Goal: Task Accomplishment & Management: Manage account settings

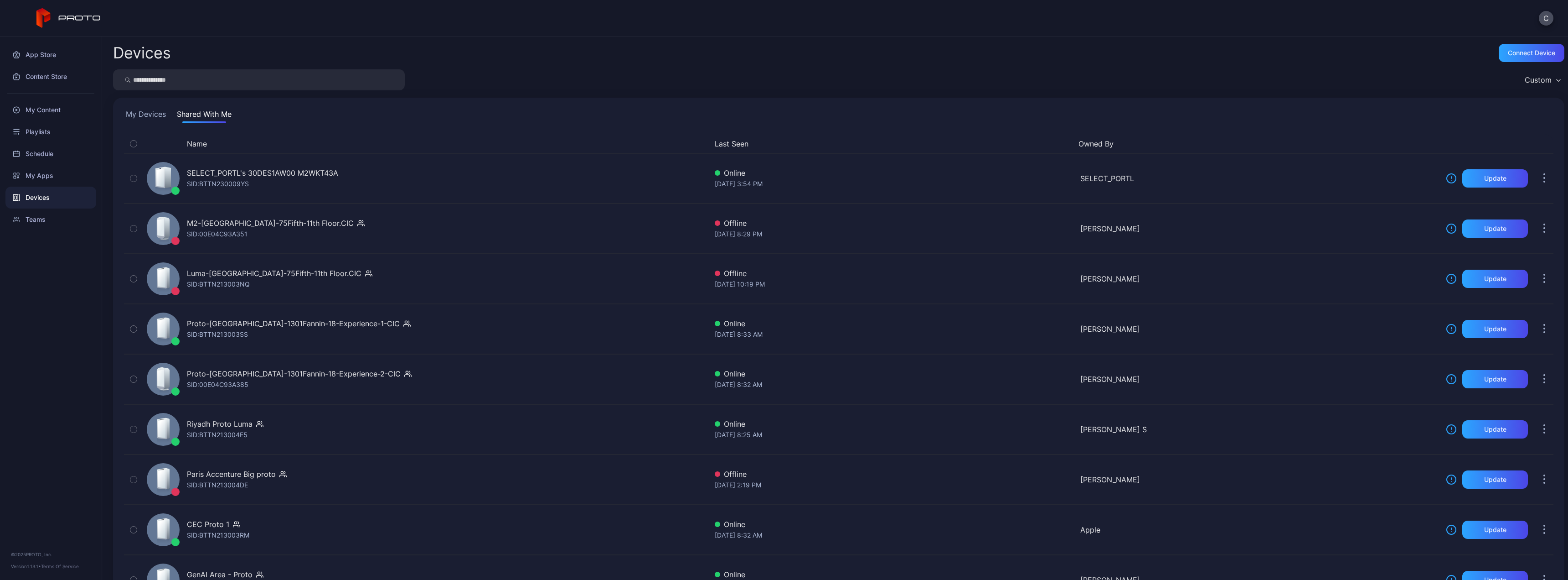
scroll to position [23, 0]
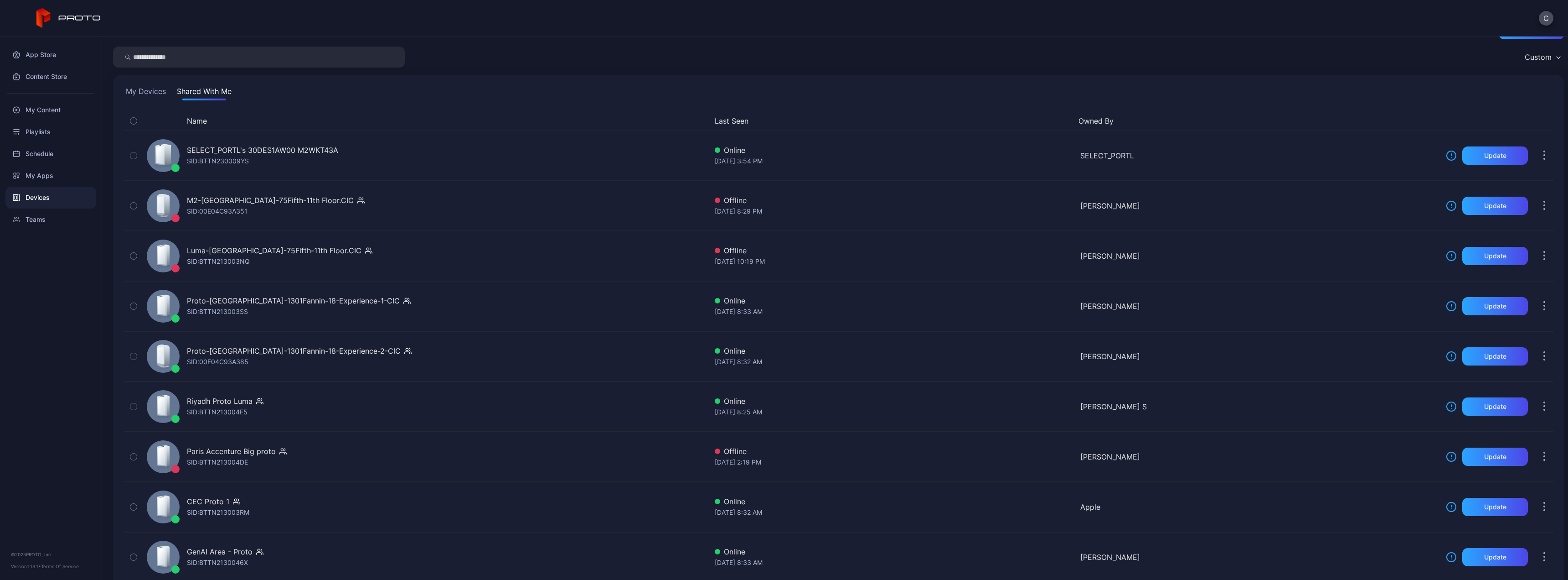
click at [137, 89] on button "My Devices" at bounding box center [145, 93] width 43 height 14
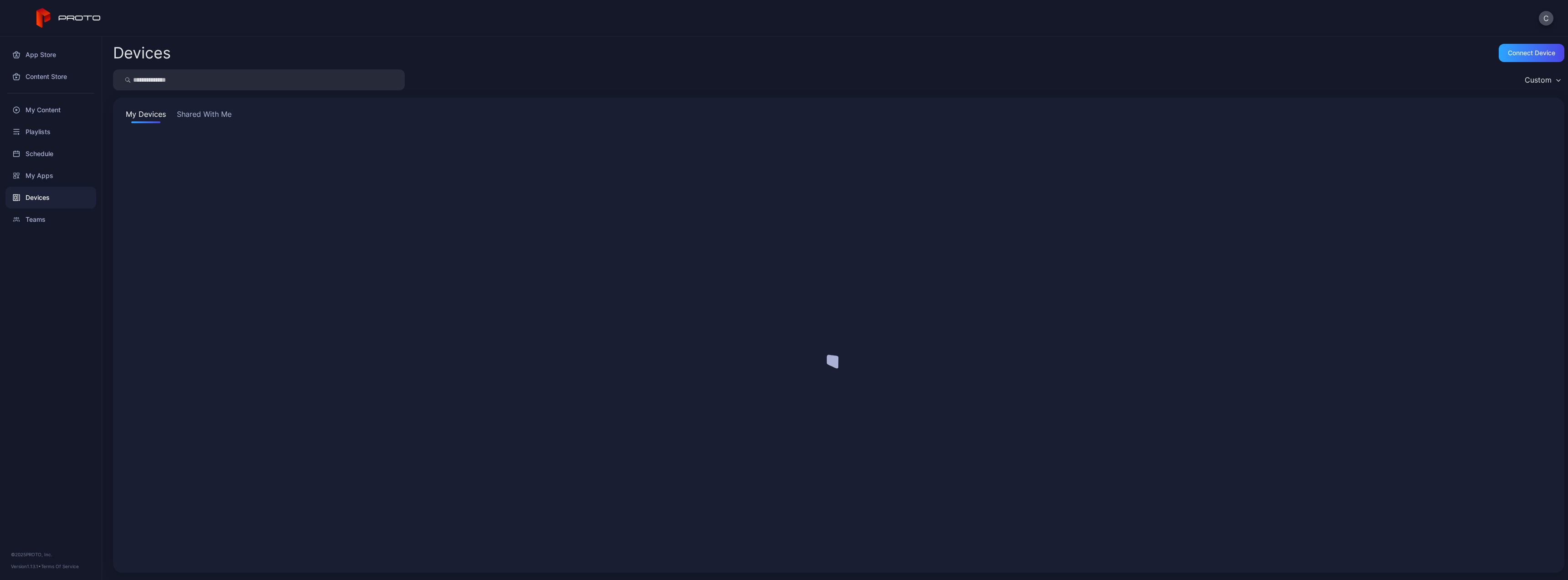
scroll to position [0, 0]
click at [193, 114] on button "Shared With Me" at bounding box center [204, 115] width 59 height 14
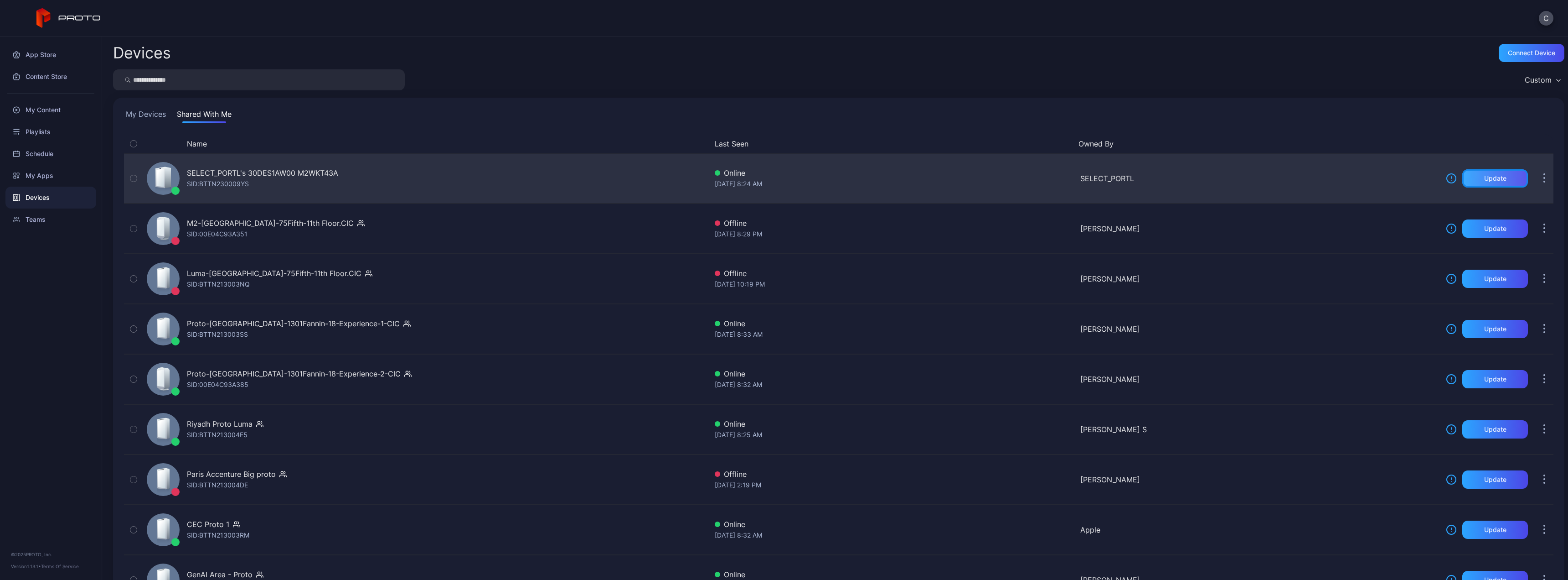
click at [1484, 181] on div "Update" at bounding box center [1495, 178] width 22 height 8
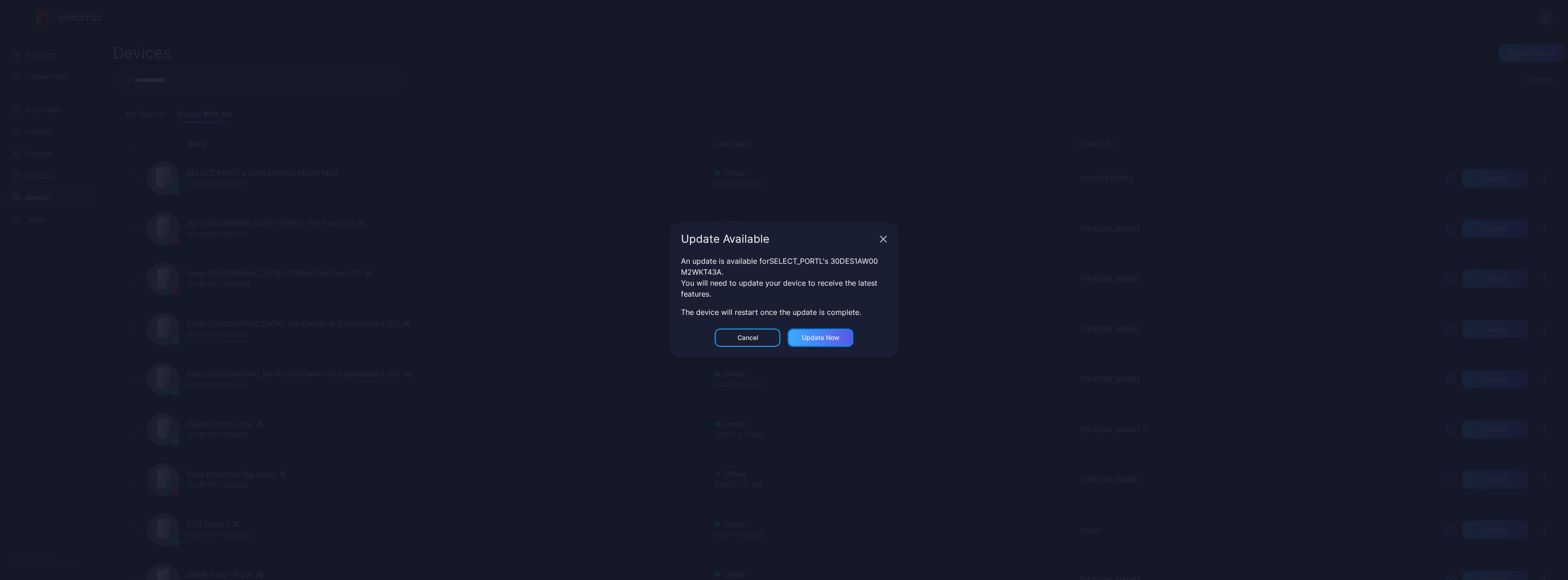
click at [830, 334] on div "Update now" at bounding box center [821, 338] width 38 height 8
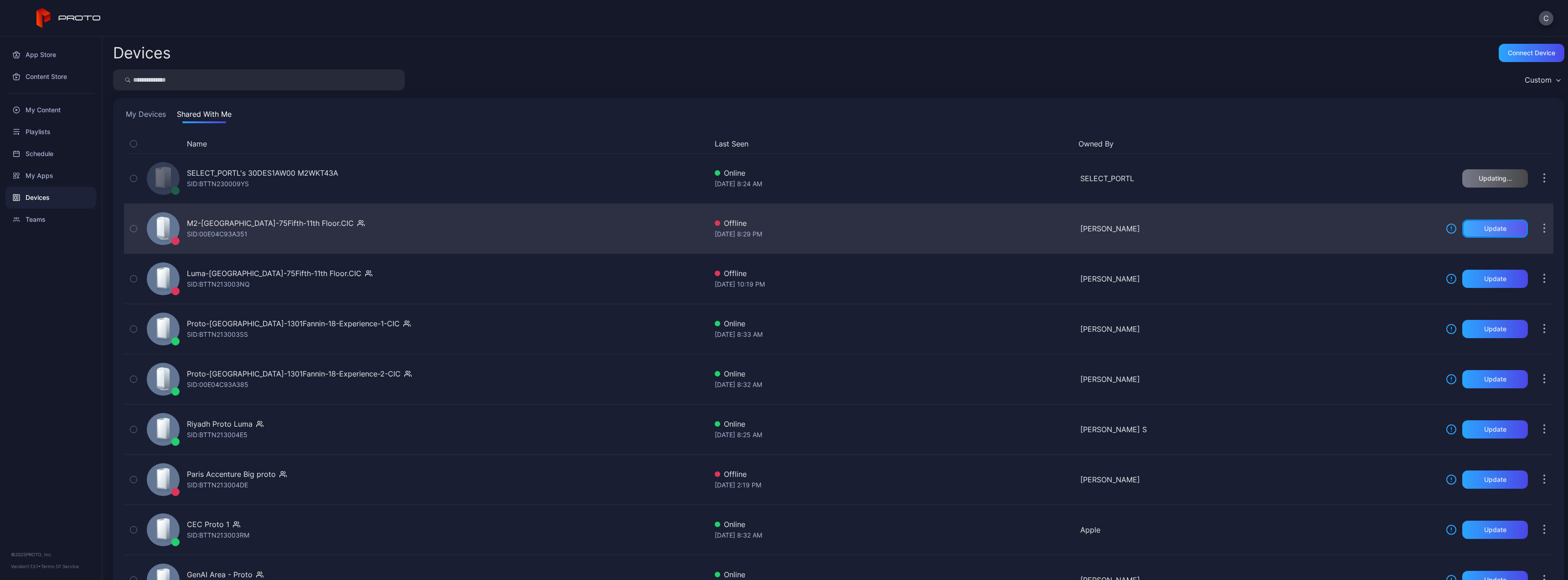
click at [1484, 225] on div "Update" at bounding box center [1495, 229] width 22 height 8
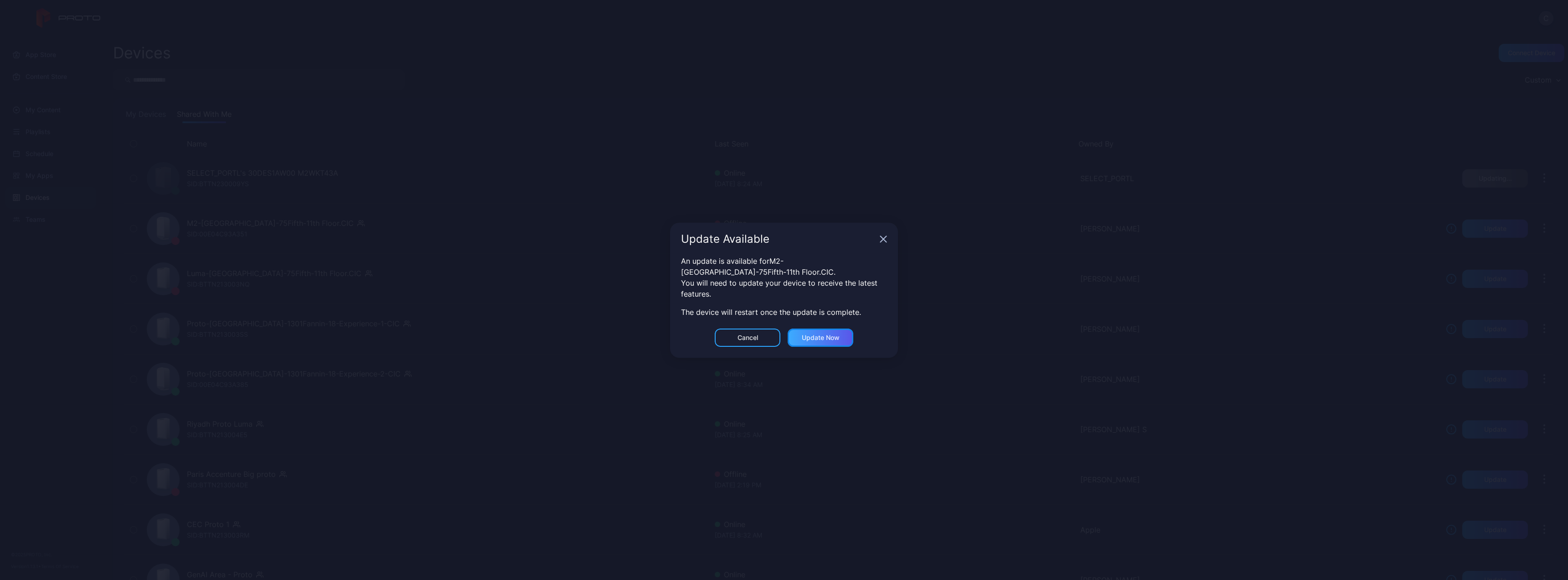
click at [811, 335] on div "Update now" at bounding box center [821, 338] width 38 height 8
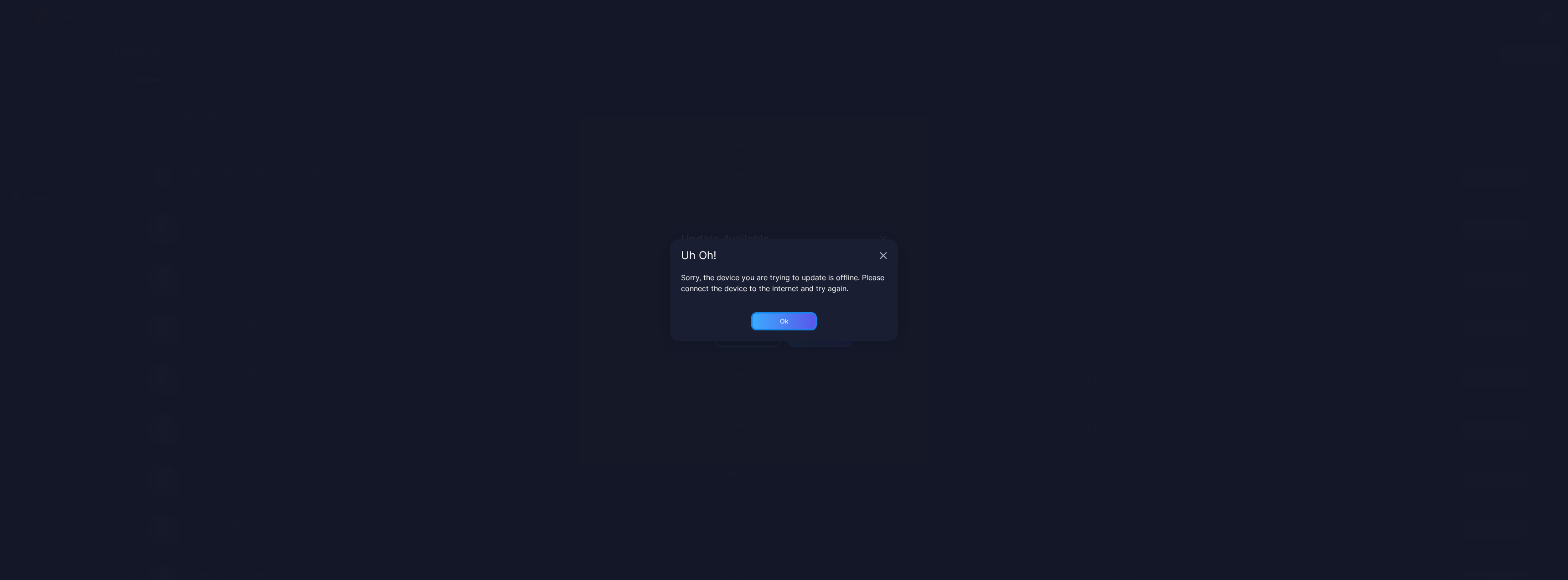
click at [806, 323] on div "Ok" at bounding box center [784, 321] width 65 height 18
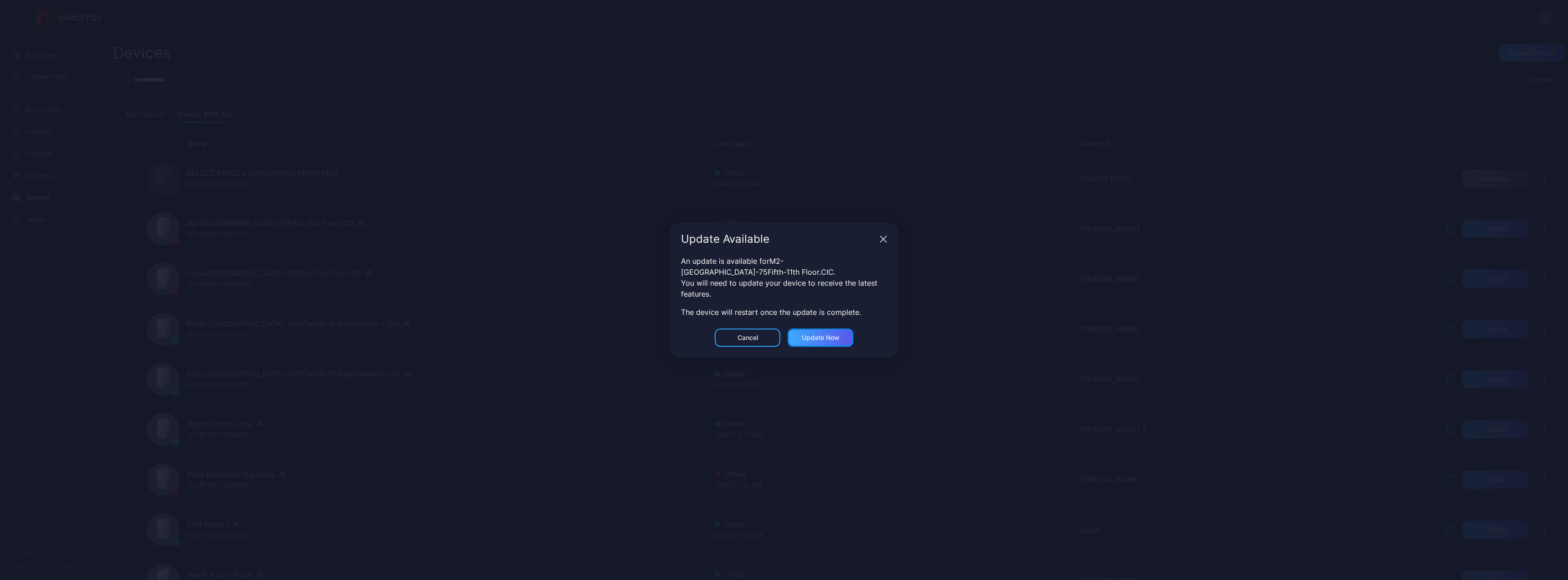
click at [809, 340] on div "Update now" at bounding box center [821, 338] width 38 height 8
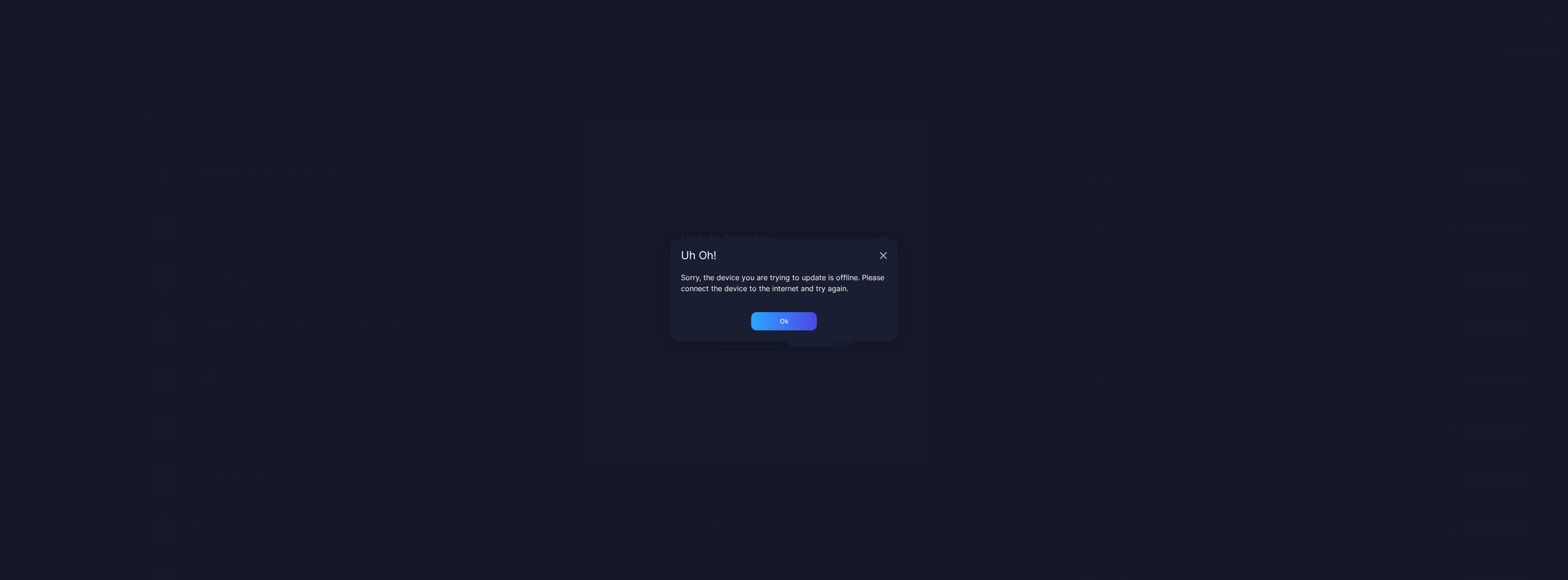
click at [880, 252] on icon "button" at bounding box center [883, 255] width 8 height 8
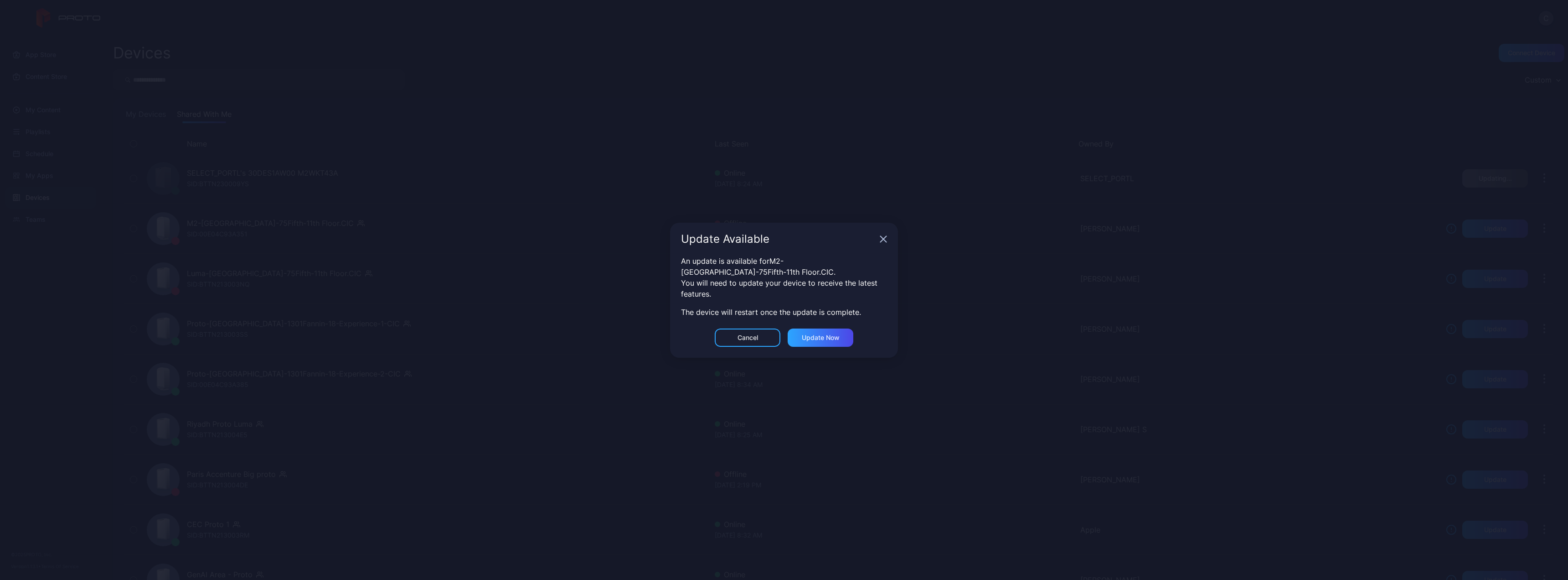
click at [884, 241] on icon "button" at bounding box center [883, 239] width 8 height 8
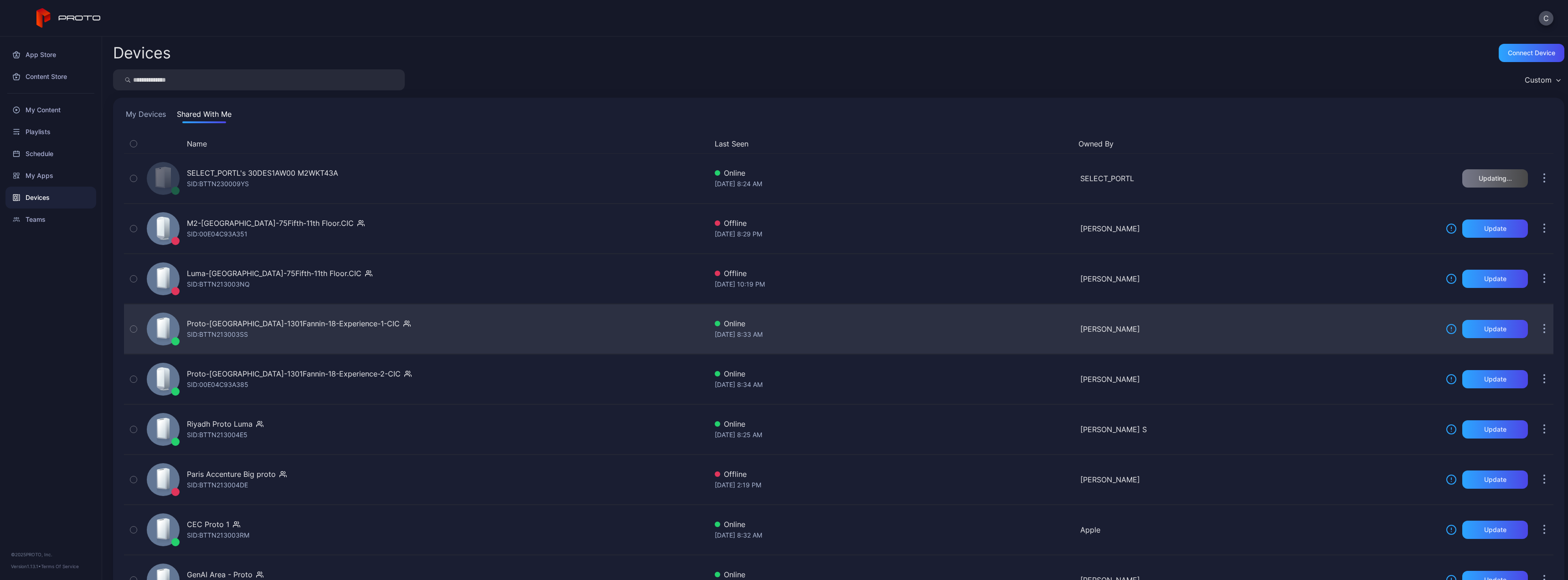
click at [1467, 319] on div "Proto-[GEOGRAPHIC_DATA]-1301Fannin-18-Experience-1-CIC SID: BTTN213003SS Online…" at bounding box center [838, 329] width 1429 height 46
click at [1471, 332] on div "Update" at bounding box center [1495, 329] width 65 height 18
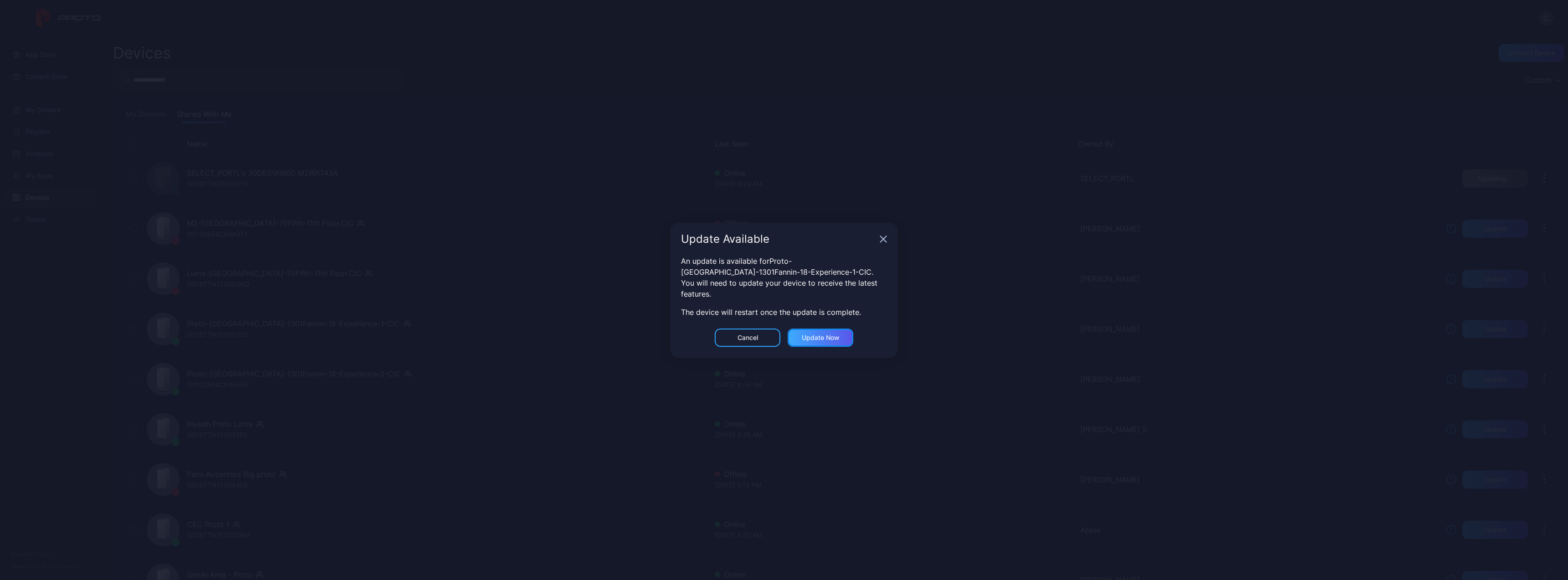
click at [822, 344] on div "Update now" at bounding box center [820, 338] width 65 height 18
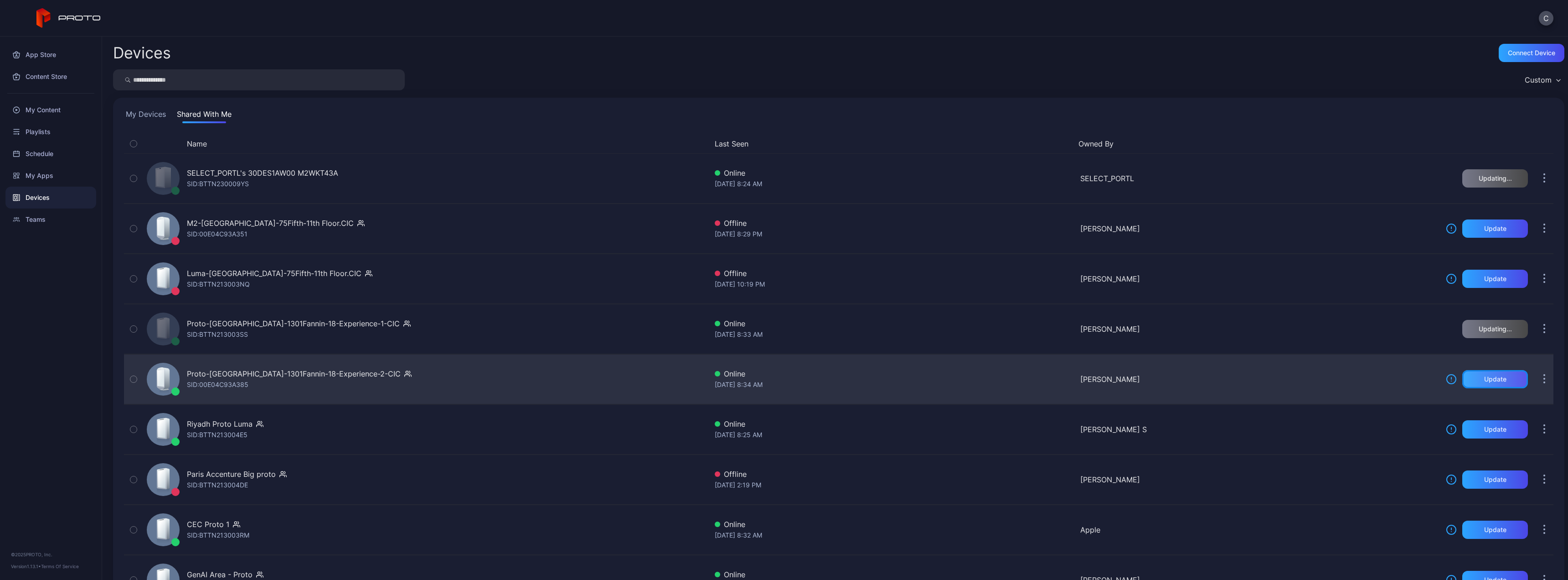
click at [1484, 381] on div "Update" at bounding box center [1495, 380] width 22 height 8
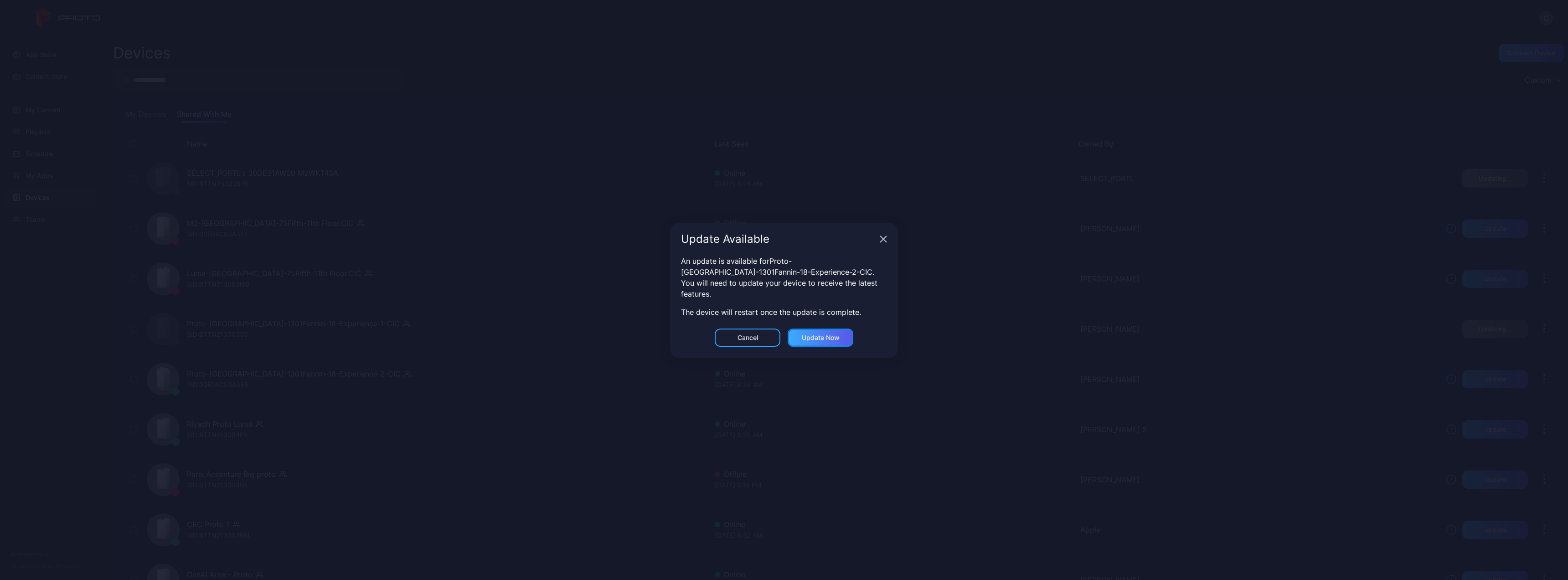
click at [834, 334] on div "Update now" at bounding box center [821, 338] width 38 height 8
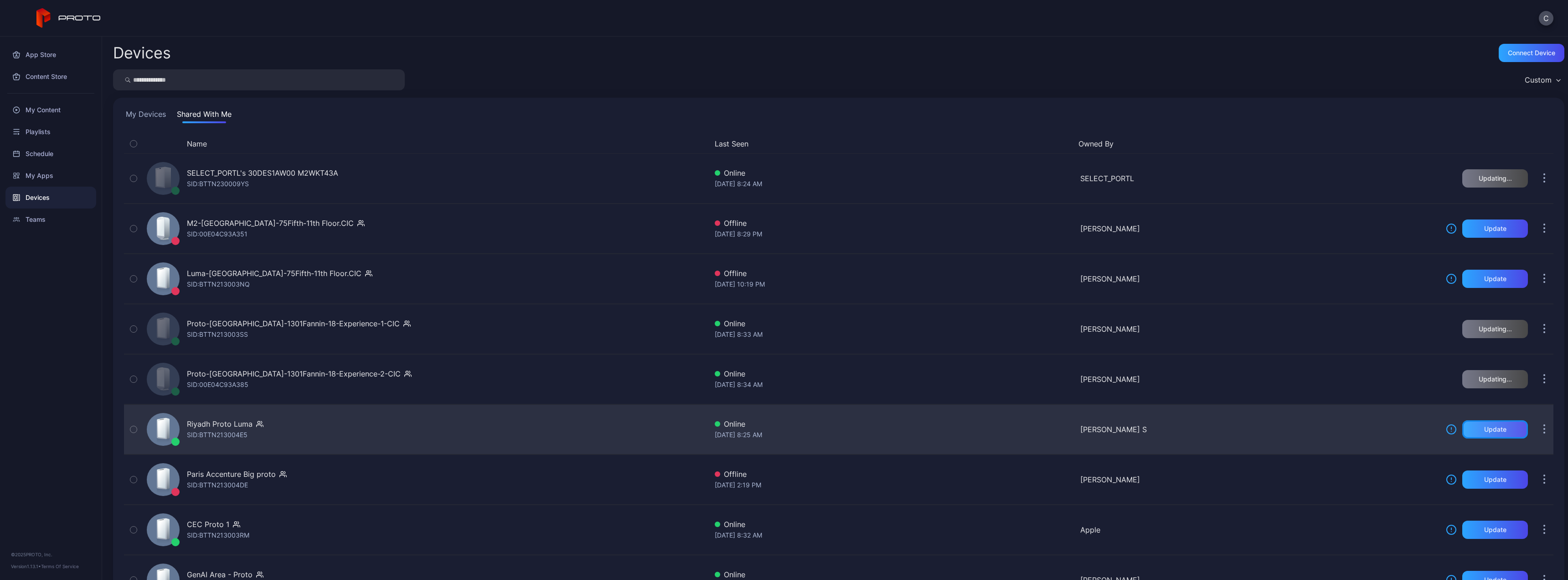
click at [1484, 430] on div "Update" at bounding box center [1495, 429] width 22 height 8
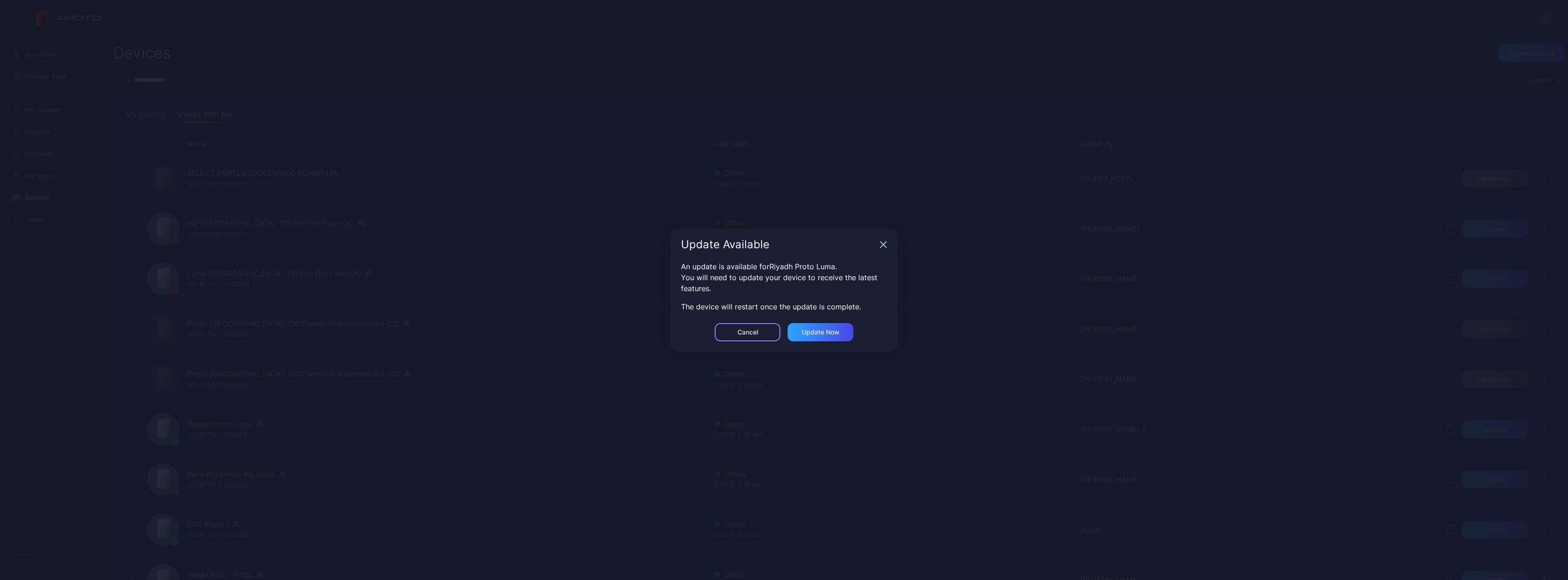
click at [762, 332] on div "Cancel" at bounding box center [748, 332] width 65 height 18
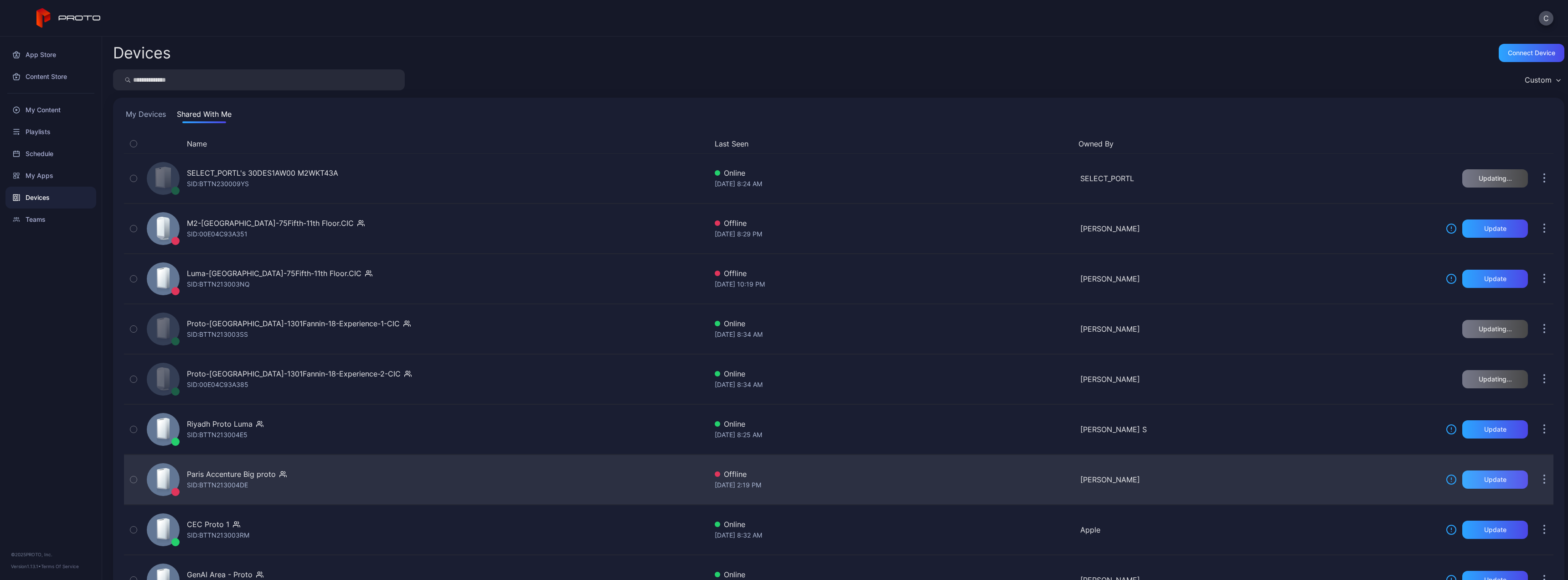
scroll to position [46, 0]
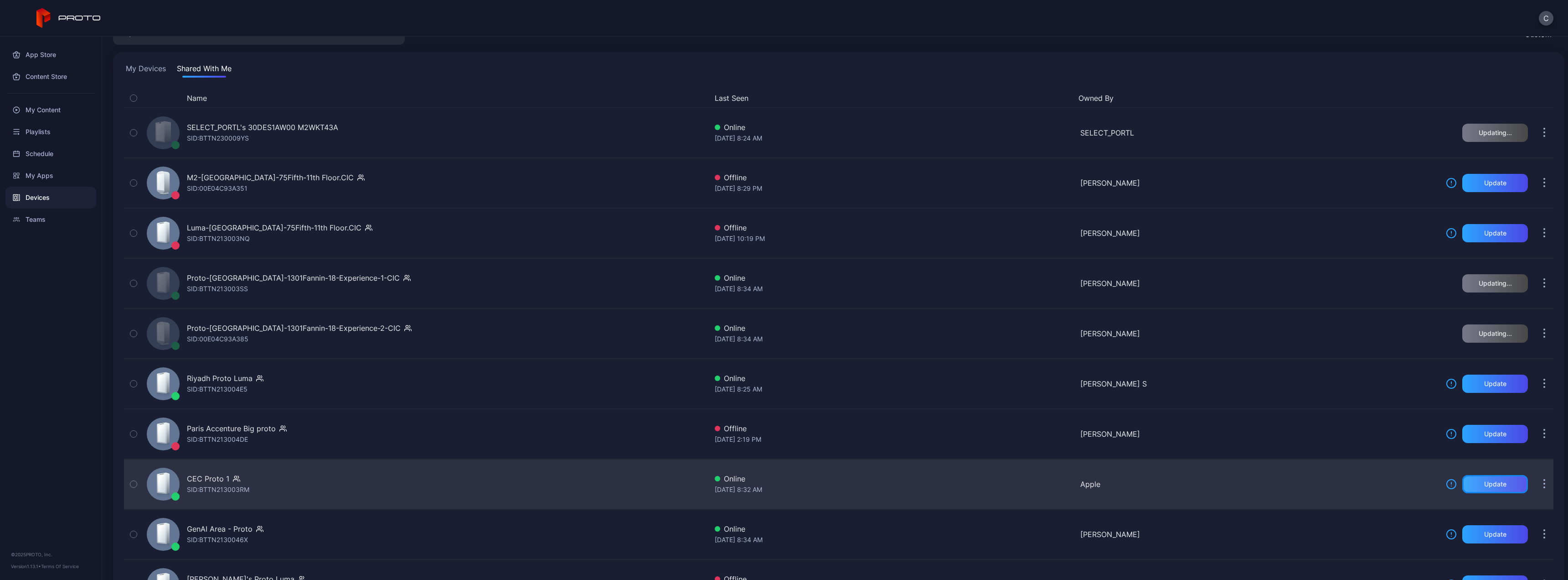
click at [1484, 486] on div "Update" at bounding box center [1495, 484] width 22 height 8
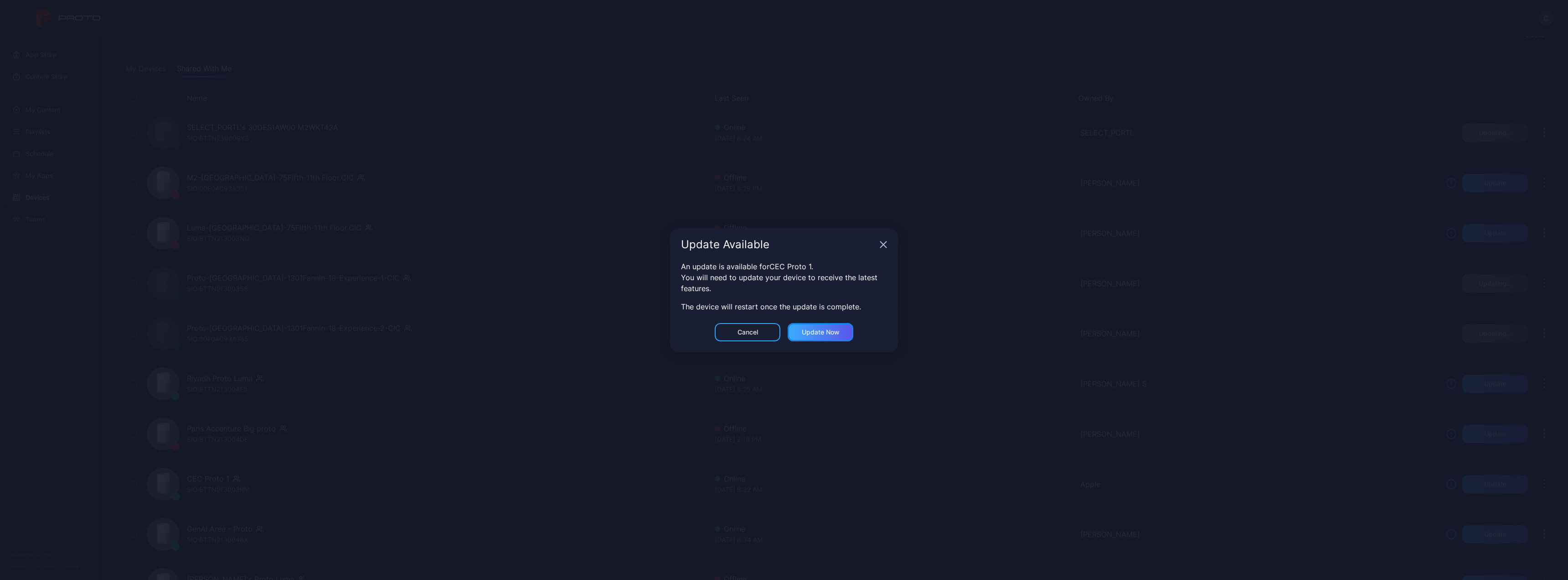
click at [826, 332] on div "Update now" at bounding box center [821, 332] width 38 height 8
